Goal: Check status: Check status

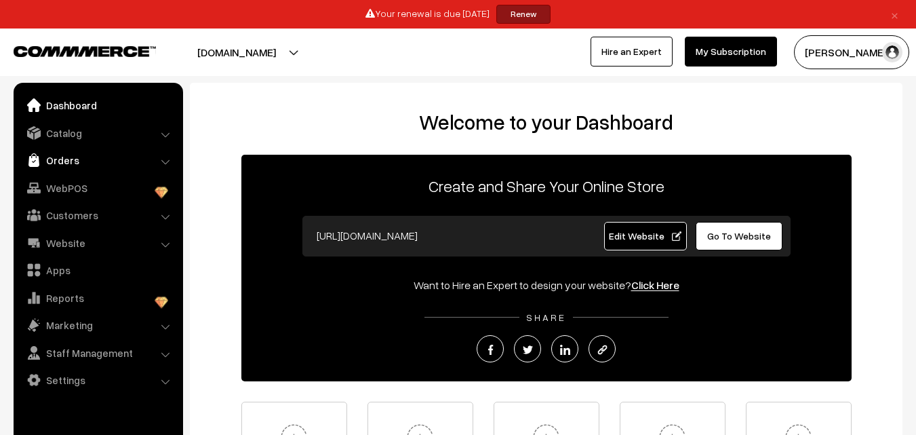
click at [44, 157] on link "Orders" at bounding box center [97, 160] width 161 height 24
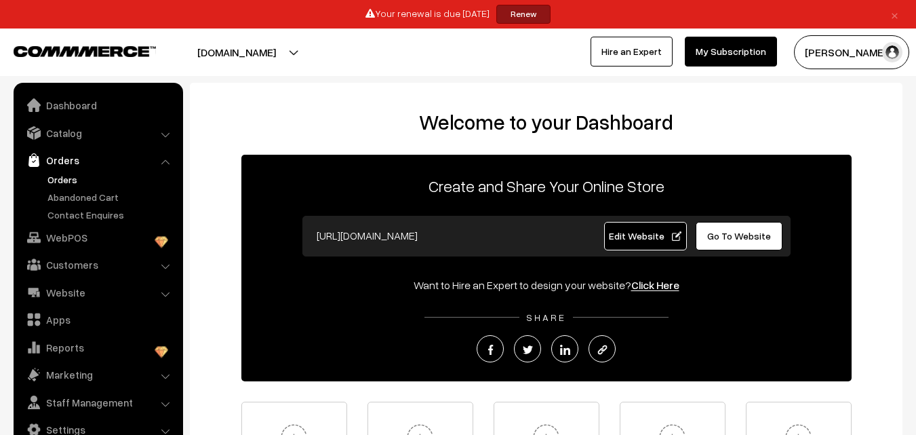
click at [74, 183] on link "Orders" at bounding box center [111, 179] width 134 height 14
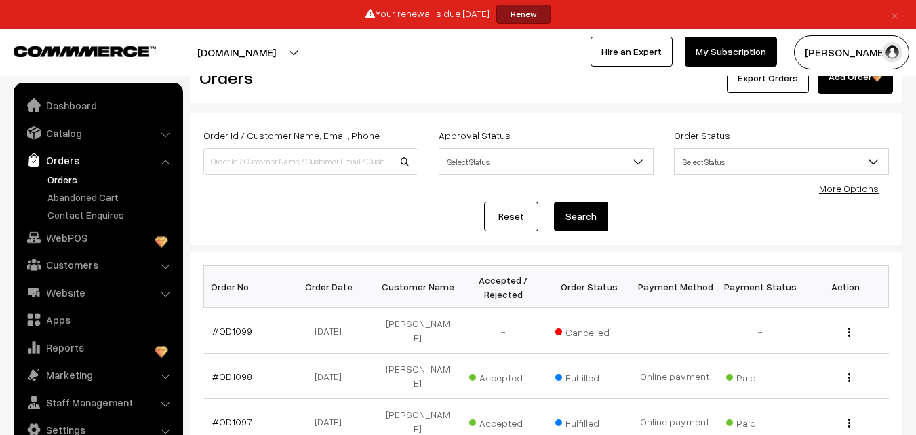
scroll to position [68, 0]
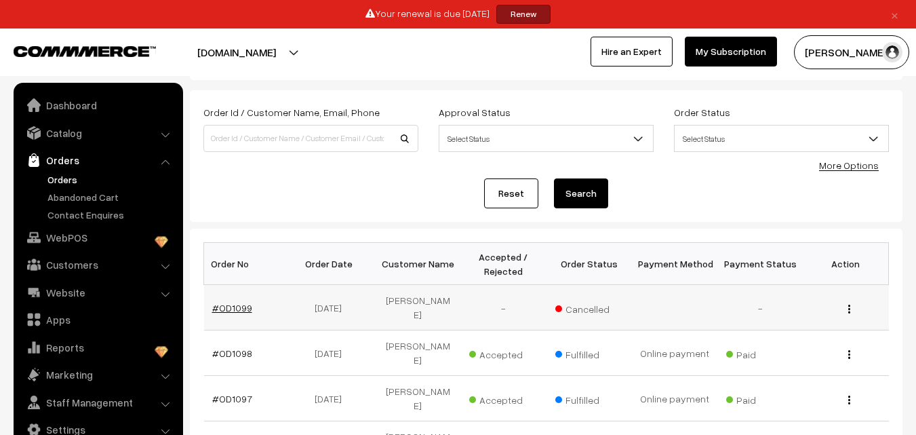
click at [248, 302] on link "#OD1099" at bounding box center [232, 308] width 40 height 12
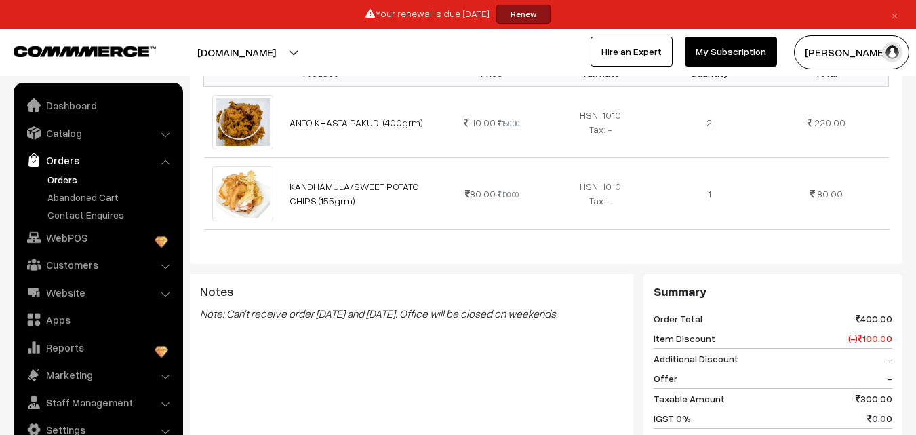
scroll to position [271, 0]
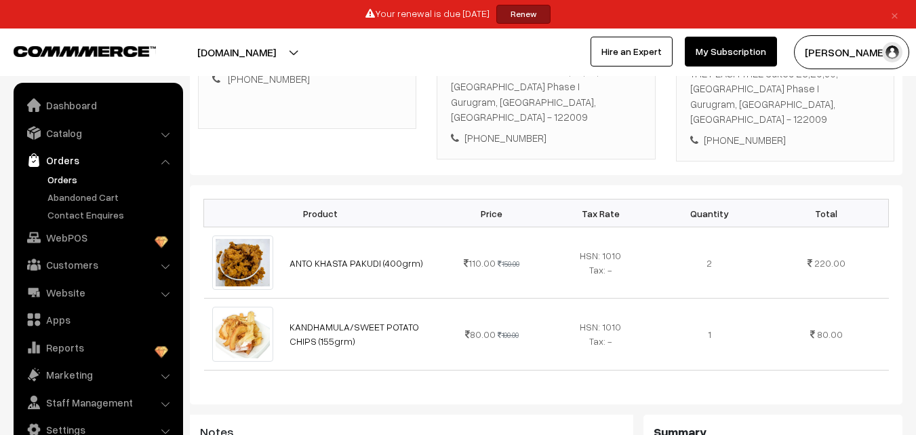
click at [78, 174] on link "Orders" at bounding box center [111, 179] width 134 height 14
